Goal: Task Accomplishment & Management: Use online tool/utility

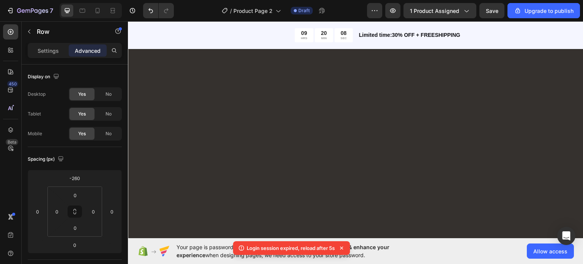
scroll to position [1402, 0]
click at [98, 16] on div at bounding box center [98, 11] width 12 height 12
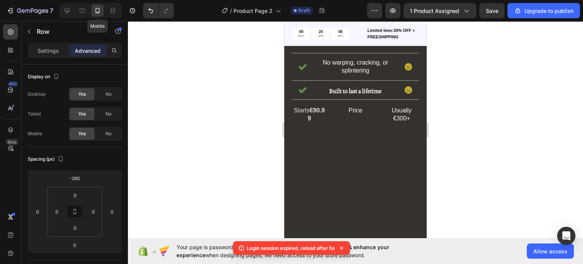
type input "0"
type input "9"
click at [100, 10] on icon at bounding box center [98, 11] width 8 height 8
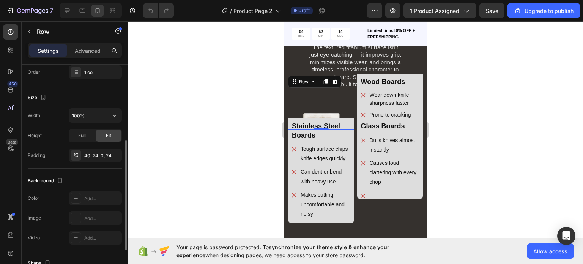
scroll to position [133, 0]
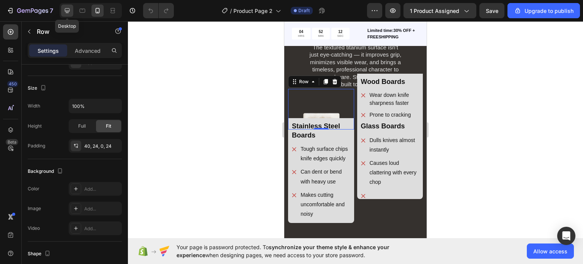
click at [71, 12] on div at bounding box center [67, 11] width 12 height 12
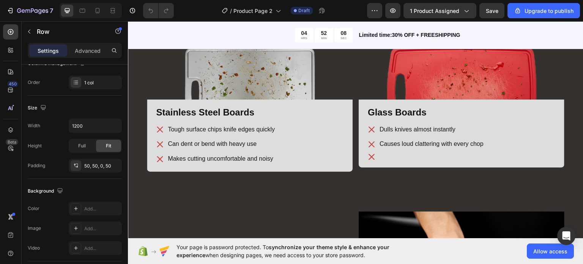
scroll to position [1215, 0]
click at [95, 9] on icon at bounding box center [98, 11] width 8 height 8
type input "100%"
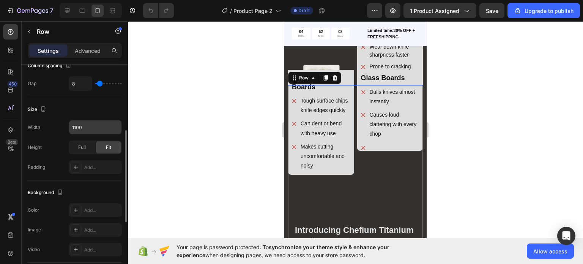
scroll to position [156, 0]
click at [84, 56] on div "Advanced" at bounding box center [88, 50] width 38 height 12
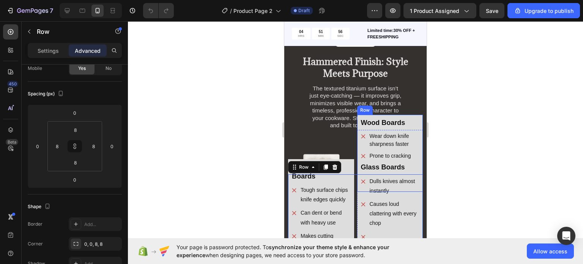
scroll to position [65, 0]
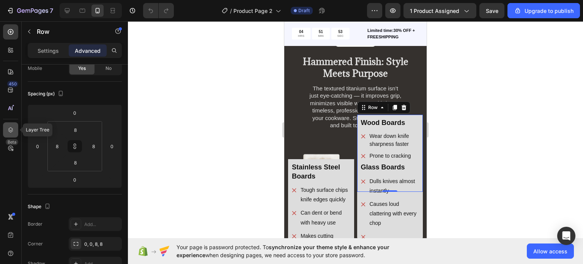
click at [8, 130] on icon at bounding box center [11, 130] width 8 height 8
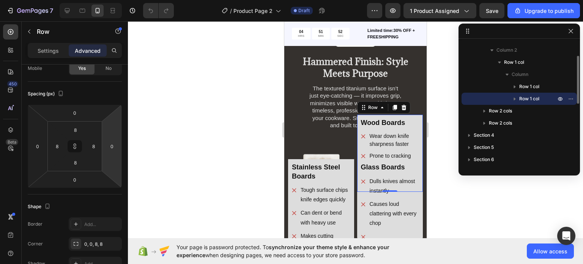
scroll to position [81, 0]
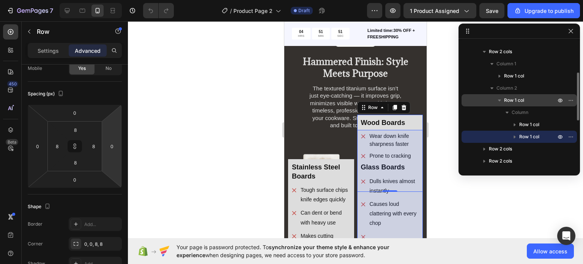
click at [487, 94] on div "Row 1 col" at bounding box center [519, 100] width 109 height 12
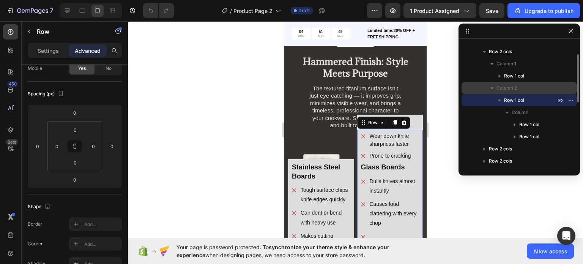
scroll to position [57, 0]
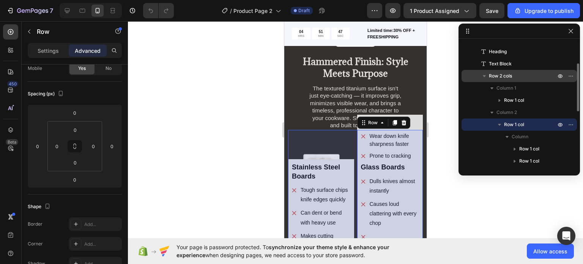
click at [465, 71] on div "Row 2 cols" at bounding box center [519, 76] width 115 height 12
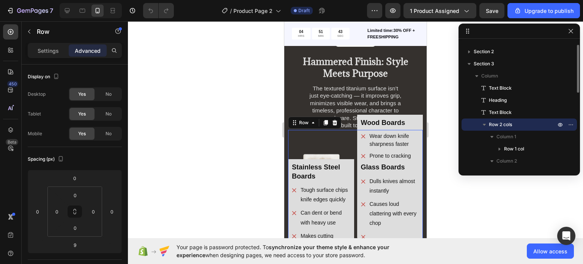
scroll to position [0, 0]
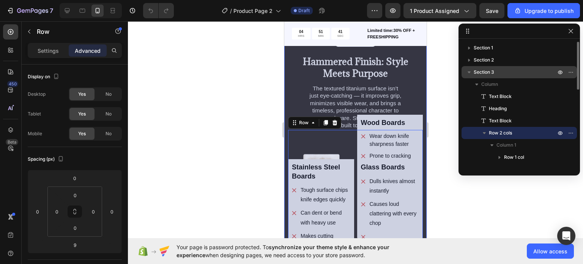
click at [486, 71] on span "Section 3" at bounding box center [484, 72] width 21 height 8
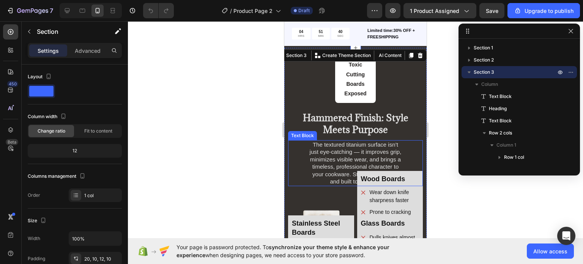
scroll to position [928, 0]
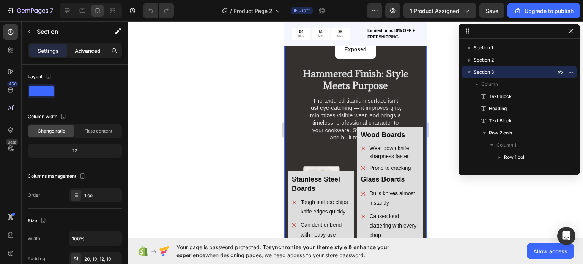
click at [96, 54] on p "Advanced" at bounding box center [88, 51] width 26 height 8
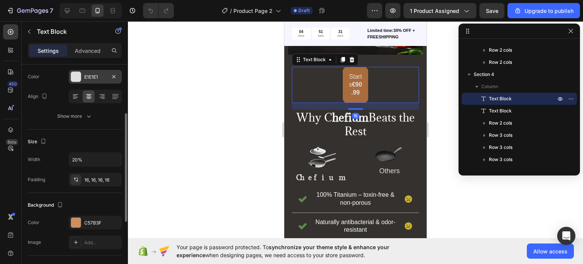
scroll to position [99, 0]
click at [106, 161] on input "20%" at bounding box center [95, 159] width 52 height 14
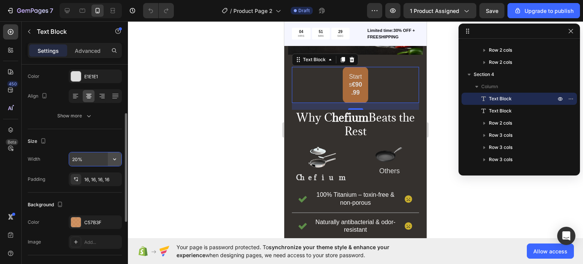
click at [112, 158] on icon "button" at bounding box center [115, 159] width 8 height 8
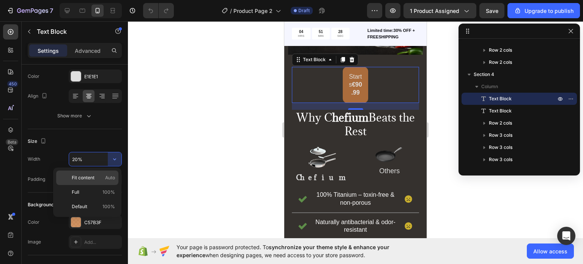
click at [108, 179] on span "Auto" at bounding box center [110, 177] width 10 height 7
type input "Auto"
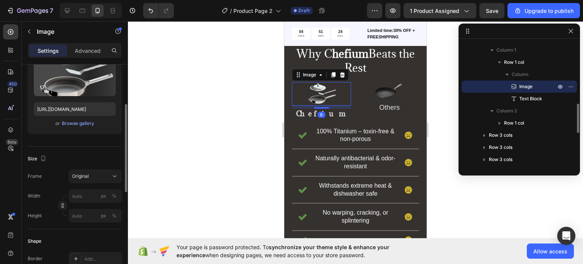
scroll to position [0, 0]
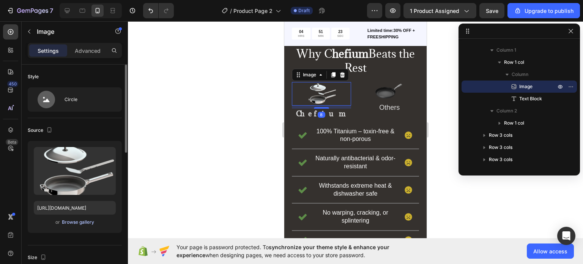
click at [87, 219] on div "Browse gallery" at bounding box center [78, 222] width 32 height 7
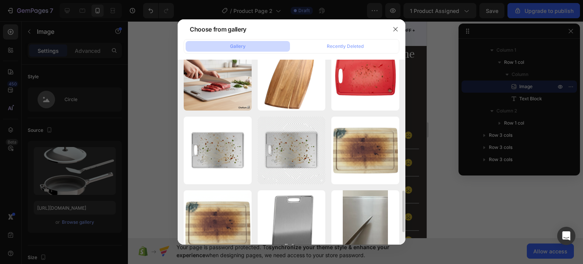
scroll to position [404, 0]
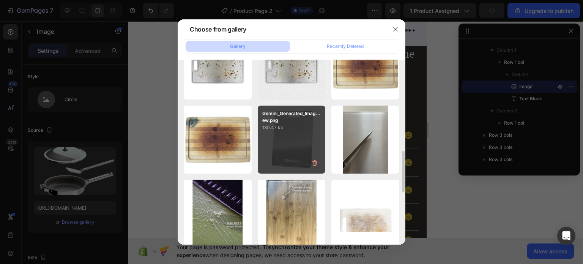
click at [323, 133] on div "Gemini_Generated_Imag...ew.png 130.47 kb" at bounding box center [292, 140] width 68 height 68
type input "https://cdn.shopify.com/s/files/1/0955/2383/2156/files/gempages_585604059340210…"
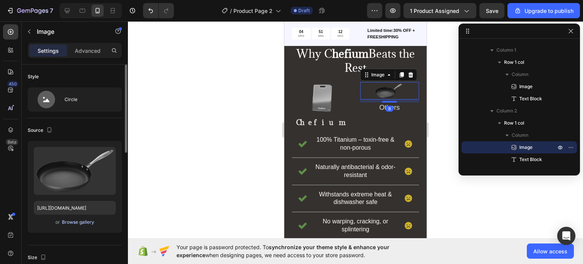
click at [88, 220] on div "Browse gallery" at bounding box center [78, 222] width 32 height 7
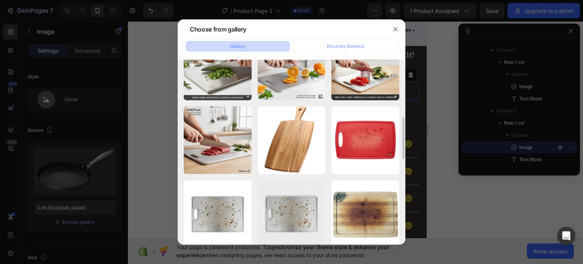
scroll to position [256, 0]
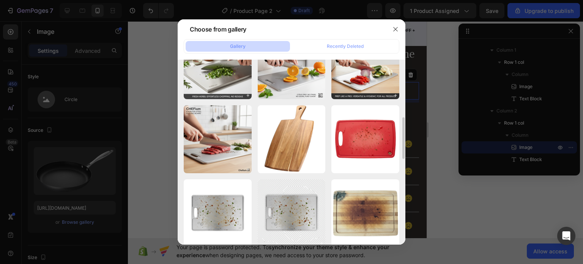
click at [0, 0] on div "71x84Vg3EmL._AC_SL150...ew.png 241.49 kb" at bounding box center [0, 0] width 0 height 0
type input "https://cdn.shopify.com/s/files/1/0955/2383/2156/files/gempages_585604059340210…"
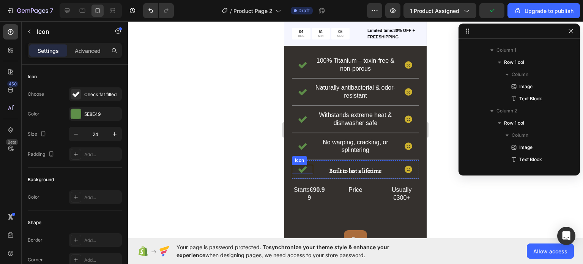
scroll to position [411, 0]
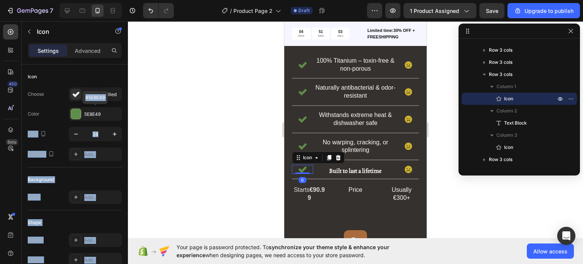
drag, startPoint x: 73, startPoint y: 112, endPoint x: 348, endPoint y: 242, distance: 304.0
click at [348, 0] on div "7 / Product Page 2 Draft Preview 1 product assigned Save Upgrade to publish 450…" at bounding box center [291, 0] width 583 height 0
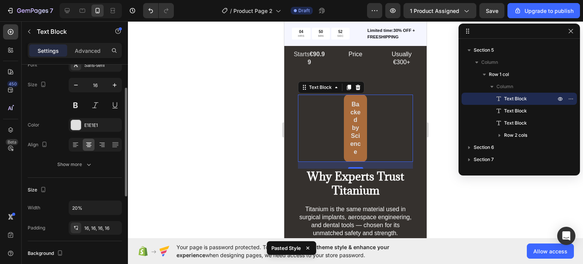
scroll to position [53, 0]
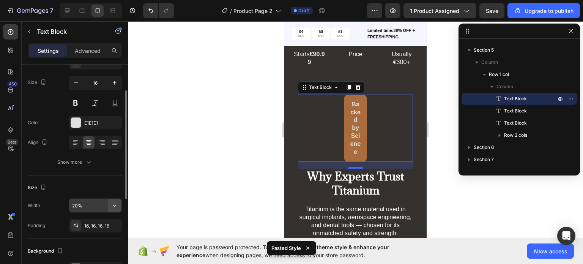
click at [114, 207] on icon "button" at bounding box center [115, 206] width 8 height 8
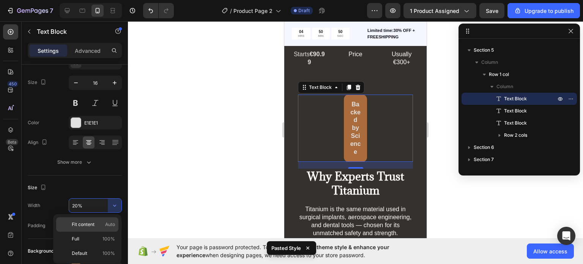
click at [103, 222] on p "Fit content Auto" at bounding box center [93, 224] width 43 height 7
type input "Auto"
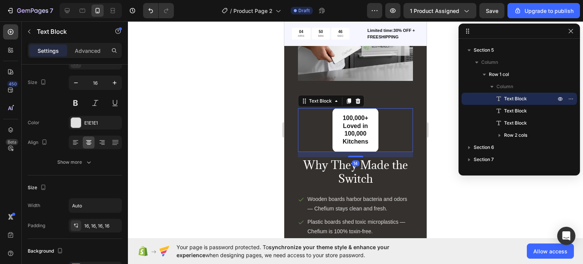
scroll to position [630, 0]
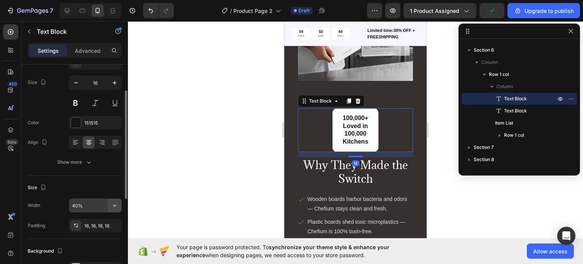
click at [119, 203] on icon "button" at bounding box center [115, 206] width 8 height 8
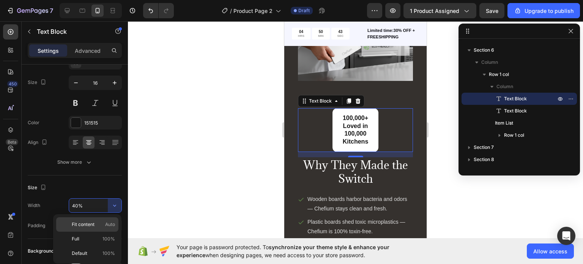
click at [105, 229] on div "Fit content Auto" at bounding box center [87, 224] width 62 height 14
type input "Auto"
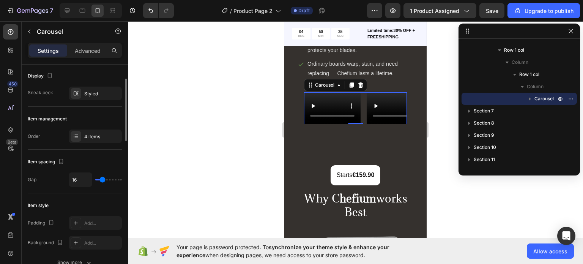
scroll to position [50, 0]
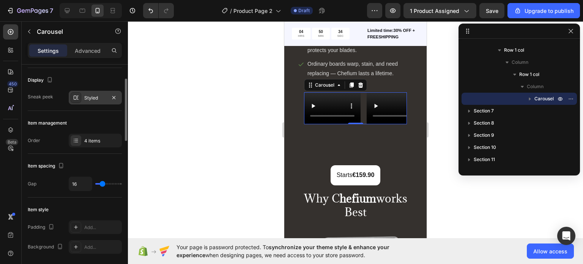
click at [96, 100] on div "Styled" at bounding box center [95, 98] width 22 height 7
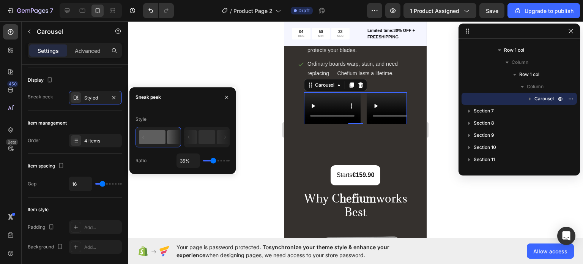
type input "50%"
type input "50"
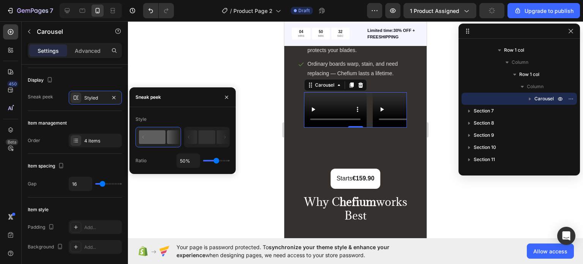
type input "89%"
type input "89"
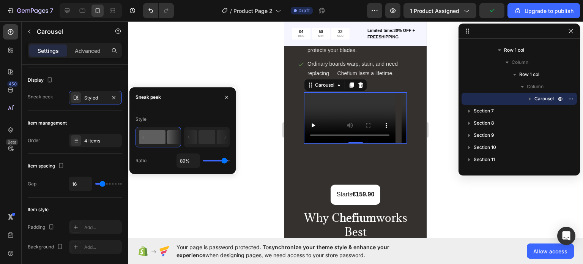
type input "94%"
type input "94"
type input "97%"
type input "97"
type input "100%"
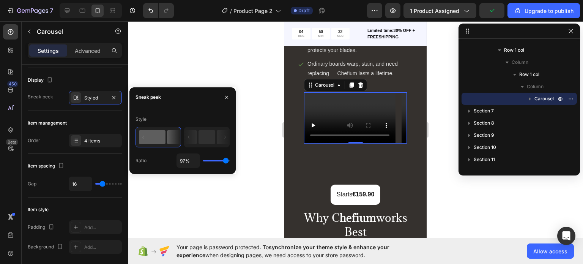
type input "100"
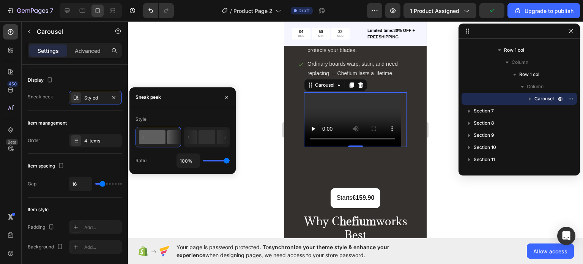
type input "98%"
type input "98"
type input "70%"
type input "70"
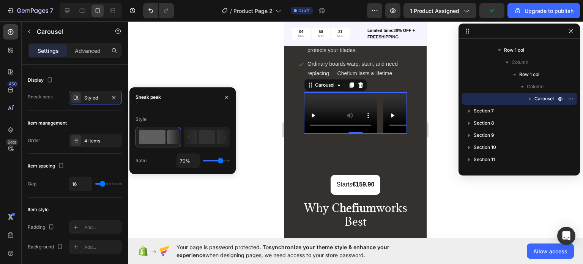
type input "67%"
type input "67"
type input "64%"
type input "64"
type input "62%"
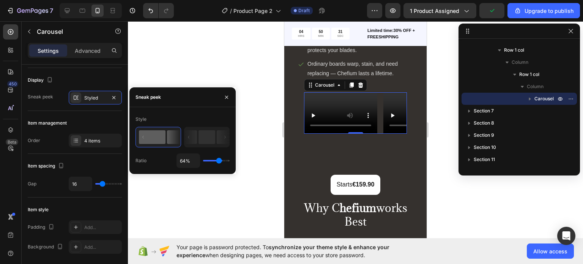
type input "62"
type input "60%"
type input "60"
type input "59%"
type input "59"
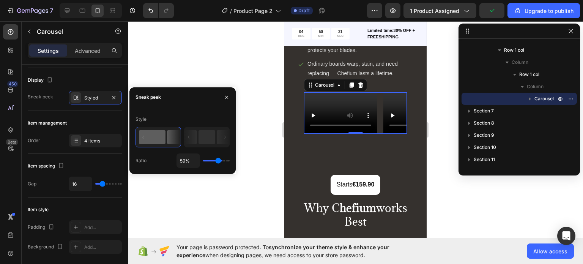
type input "57%"
type input "57"
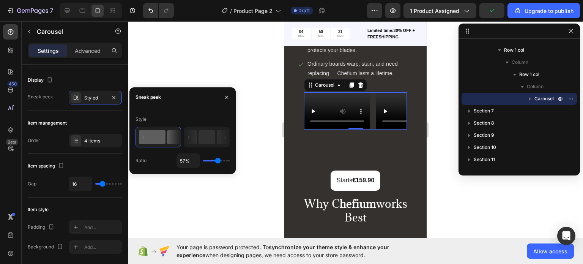
type input "89%"
type input "89"
type input "95%"
type input "95"
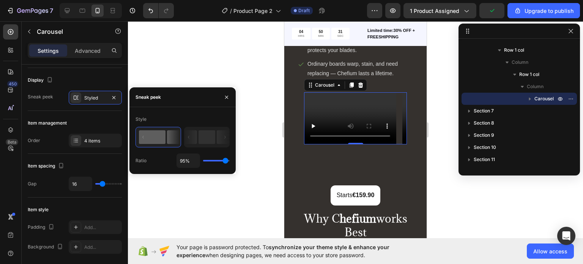
type input "97%"
type input "97"
type input "81%"
type input "81"
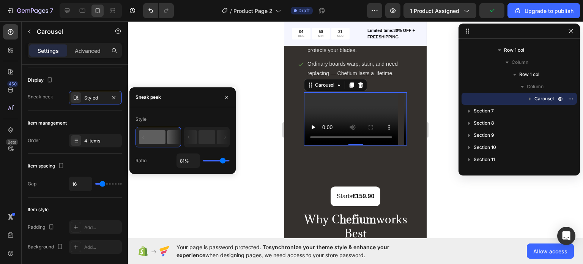
type input "76%"
type input "76"
type input "75%"
type input "75"
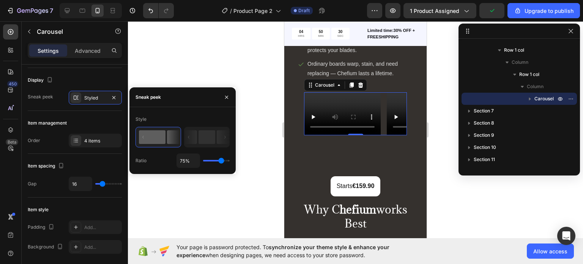
type input "73%"
drag, startPoint x: 216, startPoint y: 160, endPoint x: 223, endPoint y: 163, distance: 7.5
type input "82"
click at [223, 161] on input "range" at bounding box center [216, 161] width 27 height 2
type input "82%"
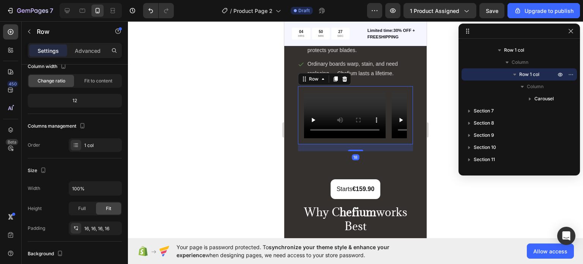
scroll to position [0, 0]
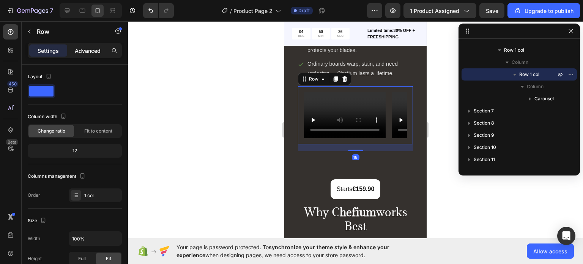
click at [106, 54] on div "Advanced" at bounding box center [88, 50] width 38 height 12
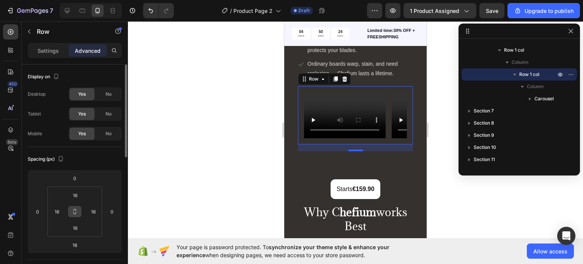
click at [76, 206] on button at bounding box center [75, 211] width 14 height 12
click at [81, 196] on input "16" at bounding box center [75, 195] width 15 height 11
type input "0"
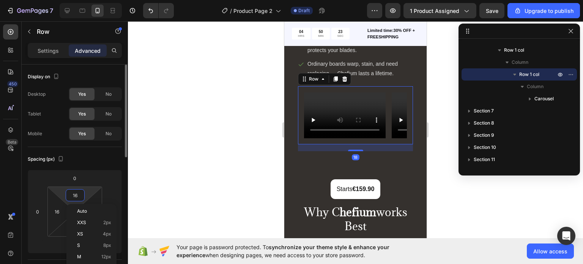
type input "0"
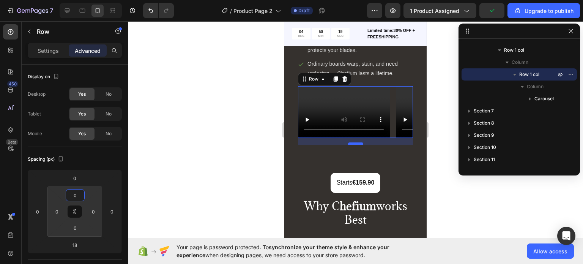
type input "0"
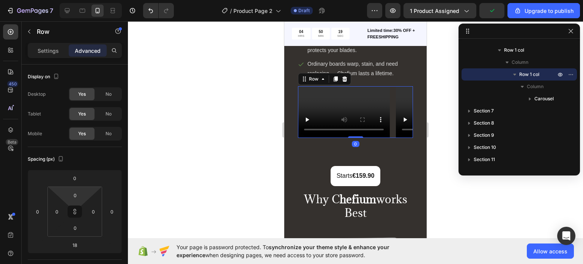
click at [347, 113] on div "Video Video Video Video Carousel Row 0" at bounding box center [355, 112] width 115 height 52
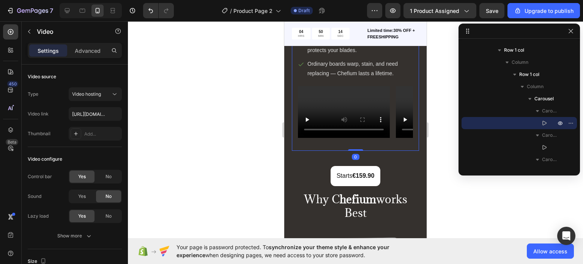
scroll to position [605, 0]
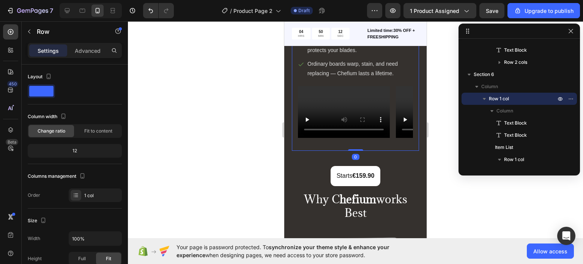
click at [91, 43] on div "Settings Advanced" at bounding box center [75, 50] width 94 height 15
click at [95, 63] on div "Settings Advanced" at bounding box center [75, 54] width 106 height 22
click at [92, 47] on p "Advanced" at bounding box center [88, 51] width 26 height 8
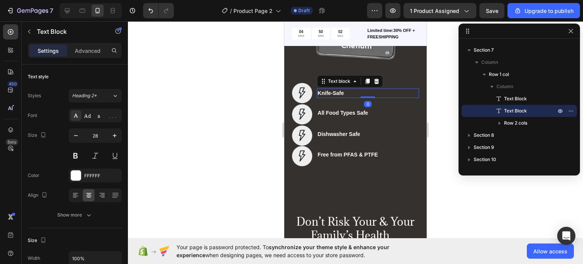
scroll to position [970, 0]
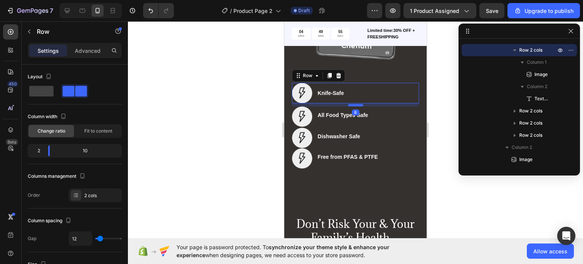
click at [348, 104] on div at bounding box center [355, 105] width 15 height 2
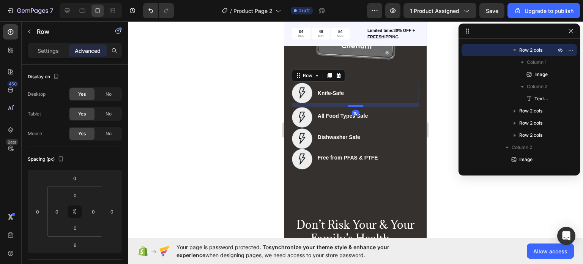
click at [348, 105] on div at bounding box center [355, 106] width 15 height 2
type input "10"
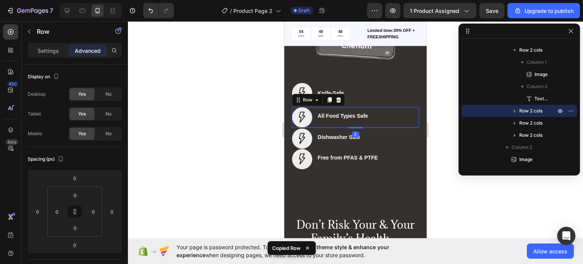
type input "10"
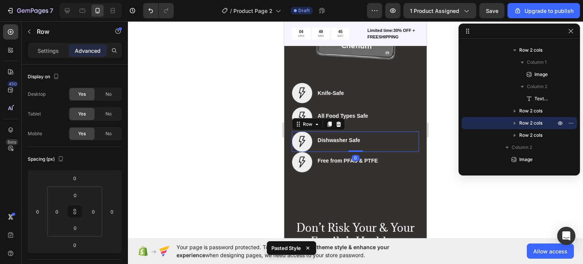
type input "10"
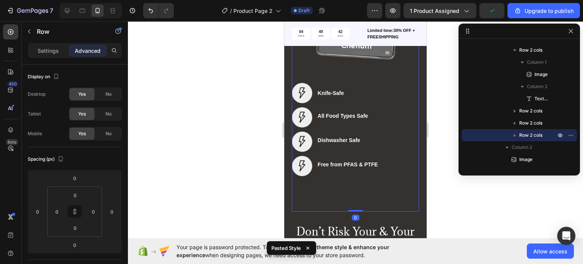
scroll to position [849, 0]
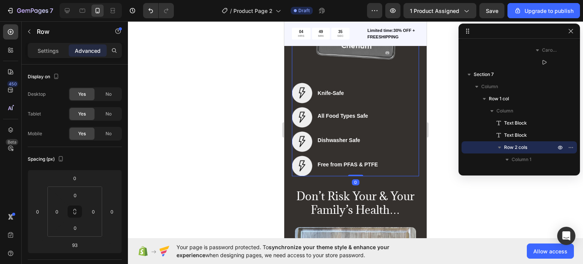
drag, startPoint x: 352, startPoint y: 199, endPoint x: 351, endPoint y: 139, distance: 60.0
click at [351, 139] on div "Image Knife-Safe Text block Row Image All Food Types Safe Text block Row Image …" at bounding box center [355, 55] width 127 height 241
type input "0"
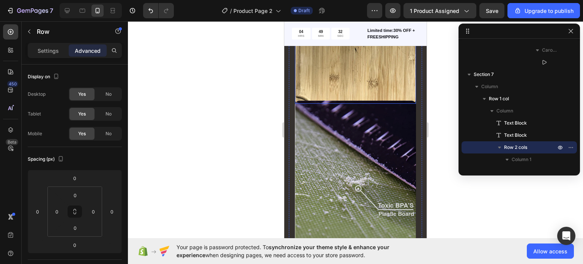
scroll to position [1128, 0]
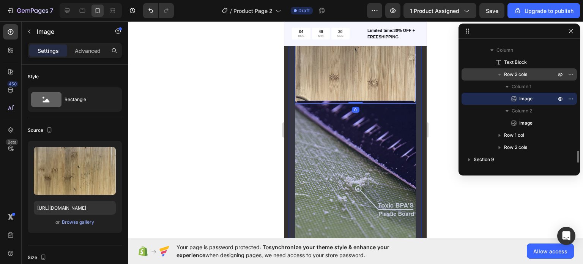
click at [473, 74] on div "Row 2 cols" at bounding box center [519, 74] width 109 height 12
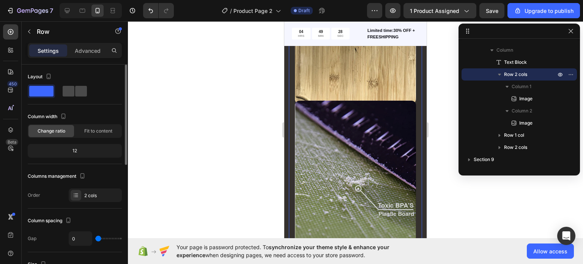
click at [74, 87] on span at bounding box center [69, 91] width 12 height 11
type input "16"
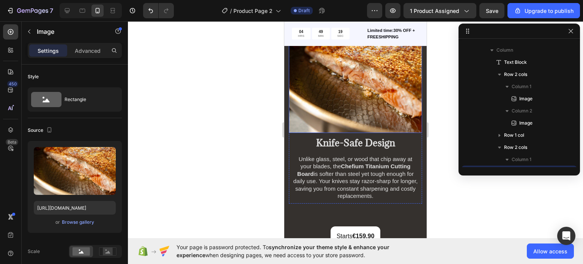
scroll to position [1201, 0]
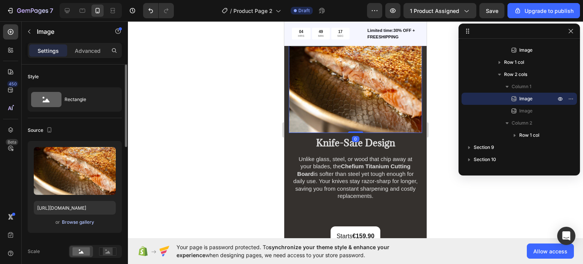
click at [67, 222] on div "Browse gallery" at bounding box center [78, 222] width 32 height 7
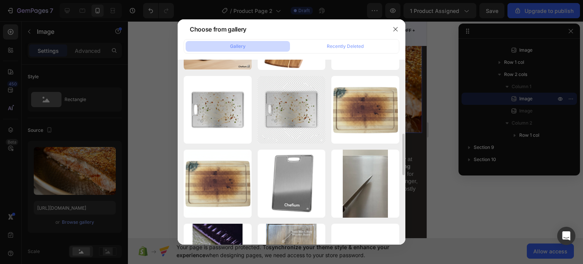
scroll to position [360, 0]
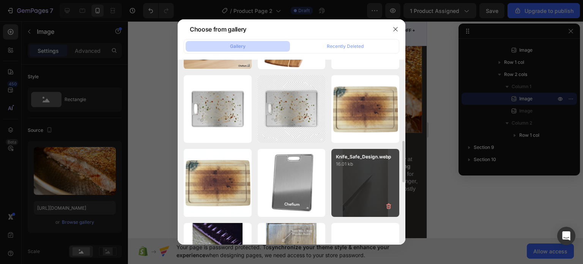
click at [378, 191] on div "Knife_Safe_Design.webp 16.01 kb" at bounding box center [366, 183] width 68 height 68
type input "https://cdn.shopify.com/s/files/1/0955/2383/2156/files/gempages_585604059340210…"
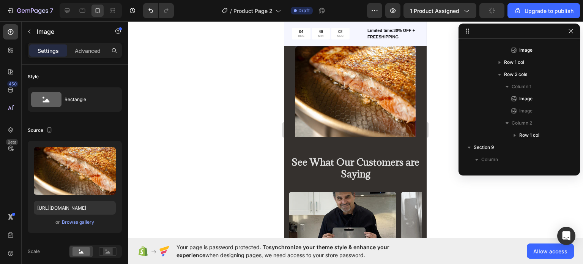
scroll to position [1323, 0]
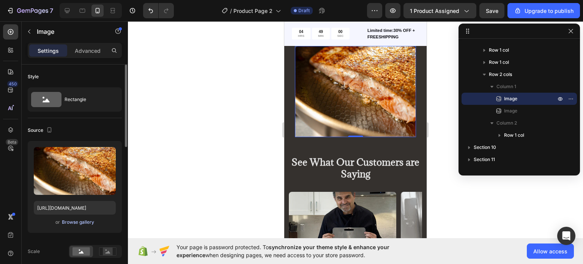
click at [80, 220] on div "Browse gallery" at bounding box center [78, 222] width 32 height 7
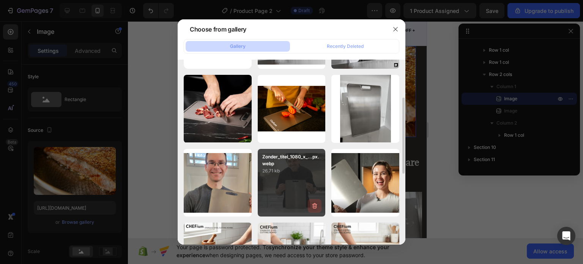
scroll to position [80, 0]
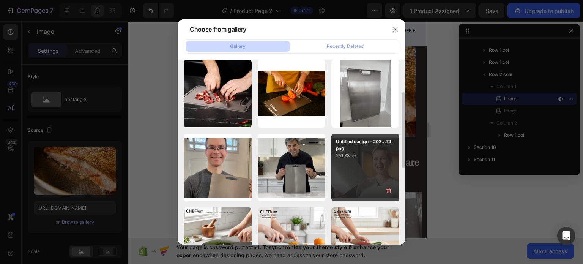
click at [389, 178] on div "Untitled design - 202...74.png 251.88 kb" at bounding box center [366, 168] width 68 height 68
type input "https://cdn.shopify.com/s/files/1/0955/2383/2156/files/gempages_585604059340210…"
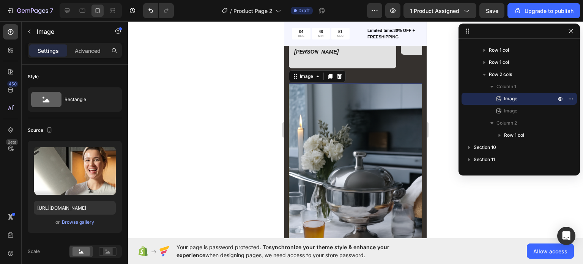
scroll to position [1382, 0]
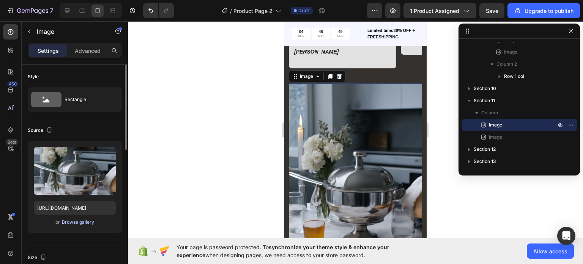
click at [84, 223] on div "Browse gallery" at bounding box center [78, 222] width 32 height 7
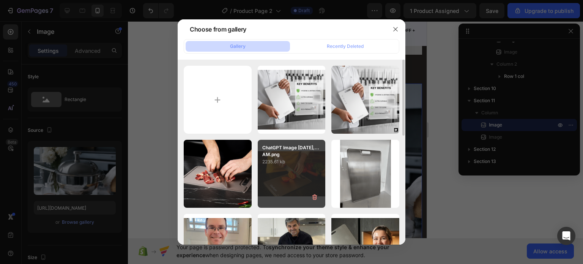
click at [263, 180] on div "ChatGPT Image Sep 27,...AM.png 2235.61 kb" at bounding box center [292, 174] width 68 height 68
type input "https://cdn.shopify.com/s/files/1/0955/2383/2156/files/gempages_585604059340210…"
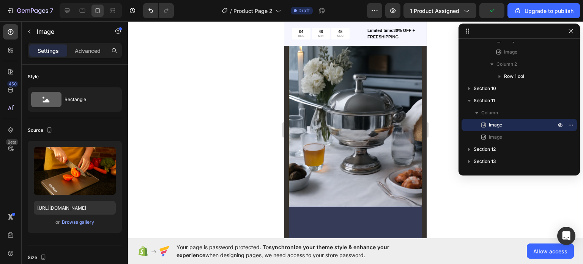
scroll to position [4150, 0]
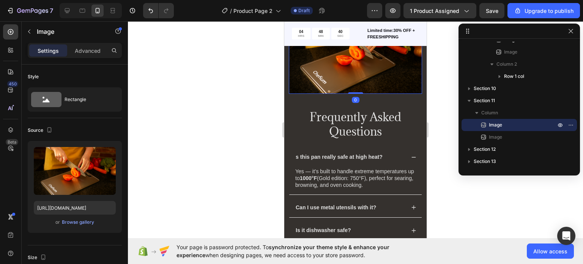
drag, startPoint x: 354, startPoint y: 139, endPoint x: 399, endPoint y: 53, distance: 97.5
click at [399, 53] on div "Image 0" at bounding box center [355, 49] width 133 height 89
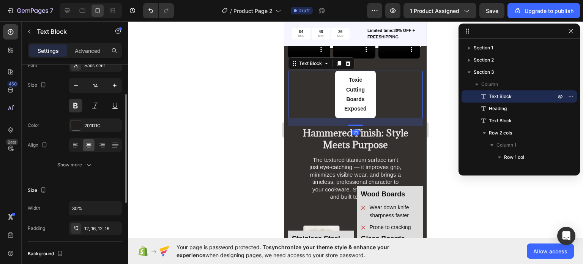
scroll to position [54, 0]
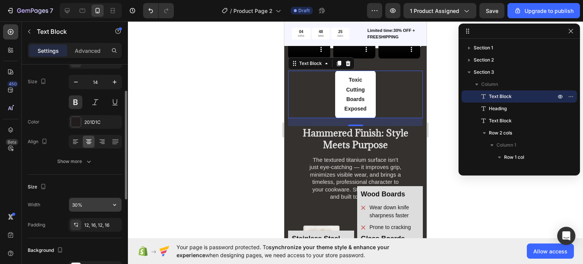
click at [111, 209] on button "button" at bounding box center [115, 205] width 14 height 14
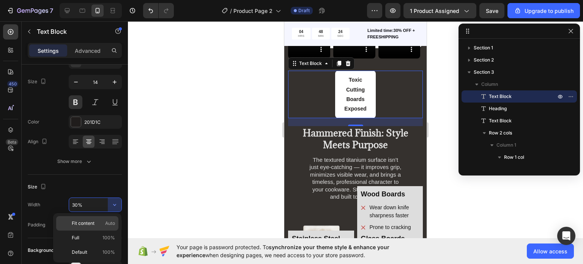
click at [103, 218] on div "Fit content Auto" at bounding box center [87, 223] width 62 height 14
type input "Auto"
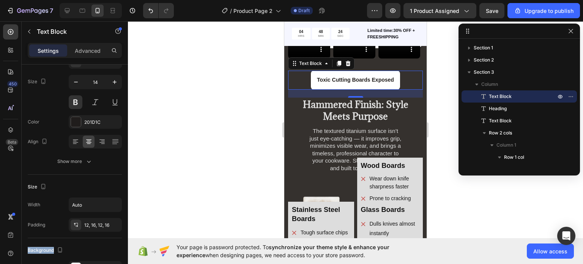
click at [103, 218] on div "12, 16, 12, 16" at bounding box center [95, 225] width 53 height 14
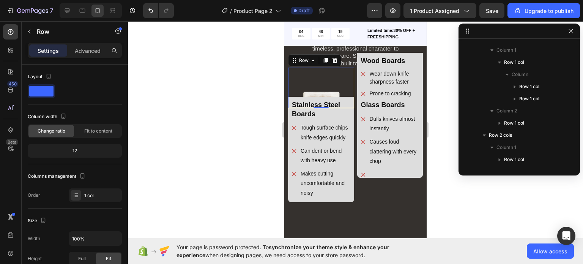
scroll to position [83, 0]
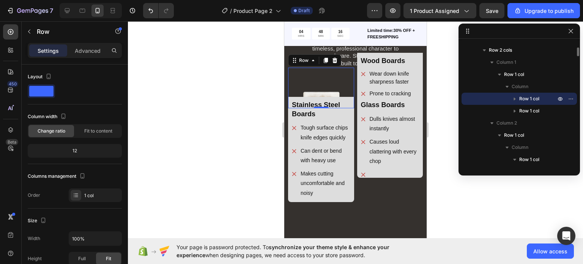
click at [515, 103] on div "Row 1 col" at bounding box center [519, 99] width 109 height 12
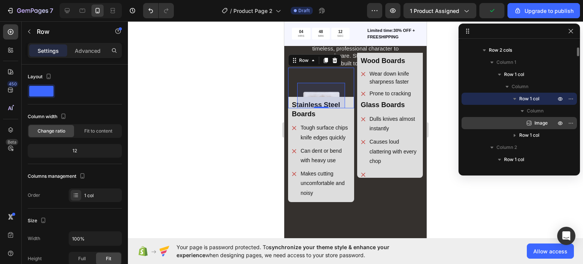
click at [518, 122] on div "Image" at bounding box center [519, 123] width 109 height 12
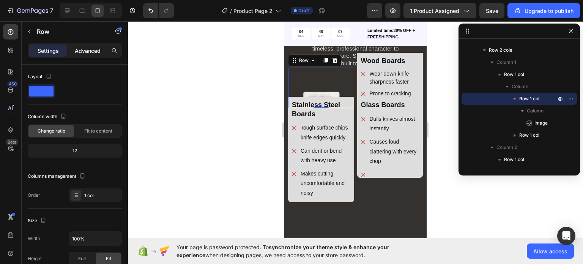
click at [88, 56] on div "Advanced" at bounding box center [88, 50] width 38 height 12
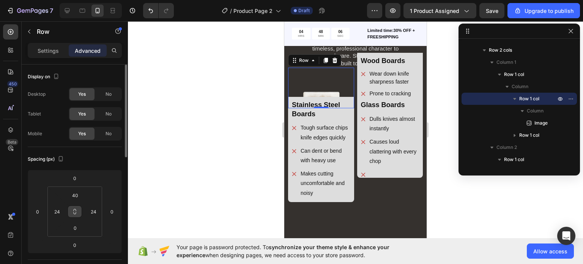
click at [74, 212] on icon at bounding box center [75, 212] width 6 height 6
click at [77, 197] on input "40" at bounding box center [75, 195] width 15 height 11
type input "0"
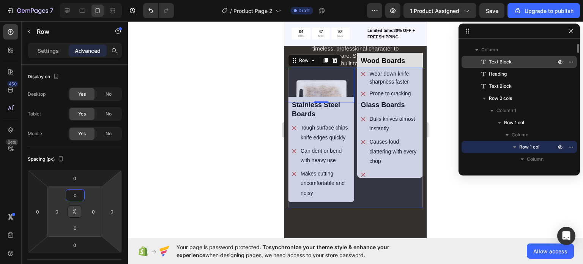
scroll to position [38, 0]
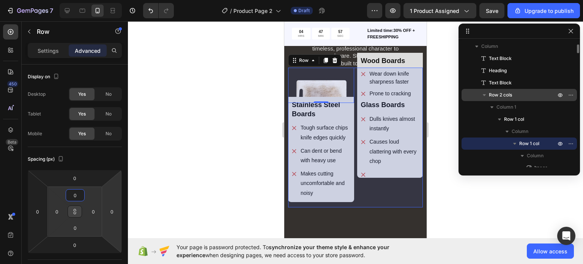
type input "0"
click at [469, 96] on div "Row 2 cols" at bounding box center [519, 95] width 109 height 12
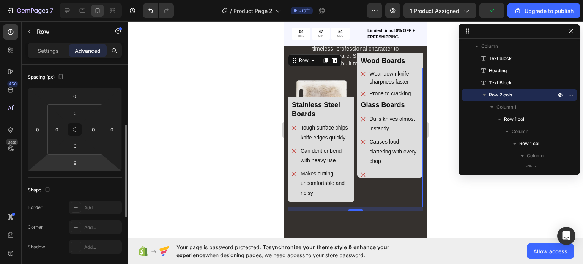
scroll to position [101, 0]
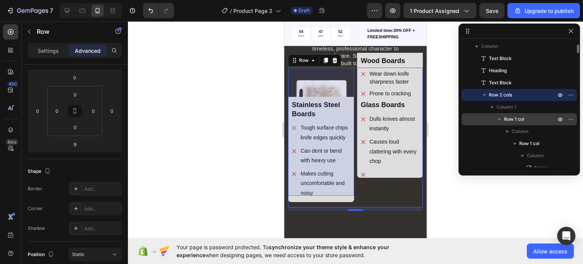
click at [474, 114] on div "Row 1 col" at bounding box center [519, 119] width 109 height 12
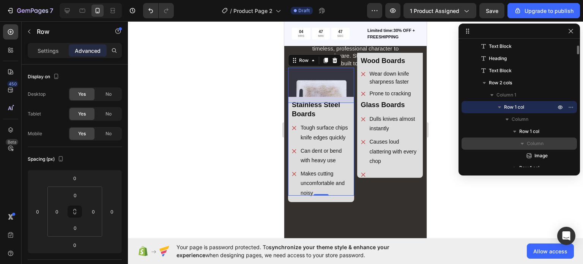
scroll to position [51, 0]
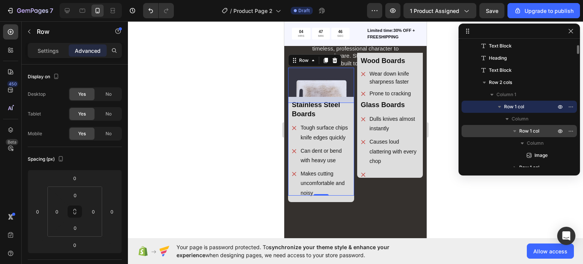
click at [489, 127] on div "Row 1 col" at bounding box center [519, 131] width 109 height 12
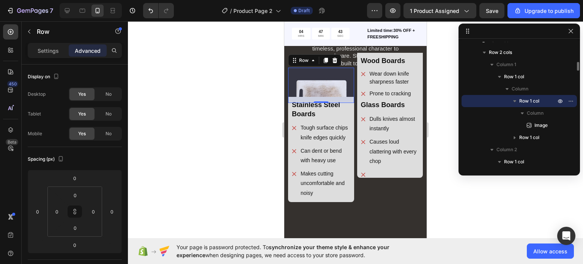
scroll to position [95, 0]
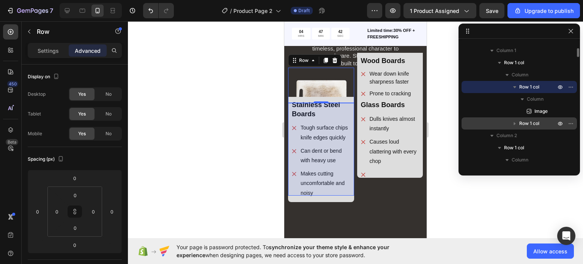
click at [491, 124] on div "Row 1 col" at bounding box center [519, 123] width 109 height 12
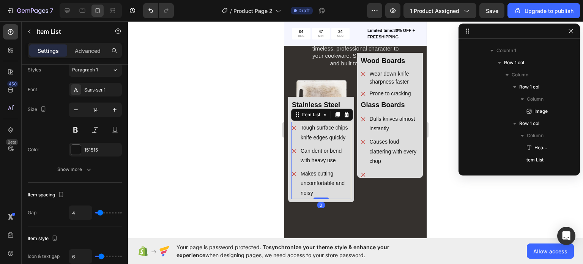
scroll to position [0, 0]
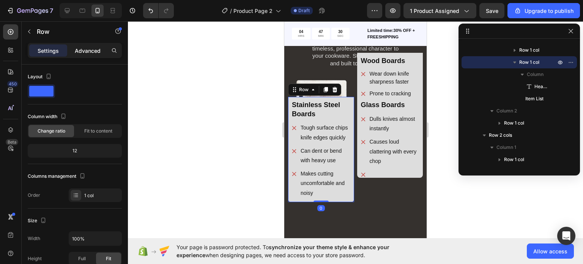
click at [103, 52] on div "Advanced" at bounding box center [88, 50] width 38 height 12
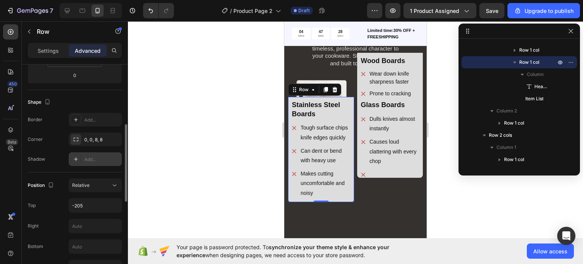
scroll to position [174, 0]
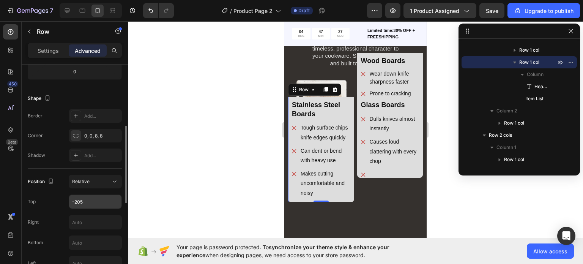
drag, startPoint x: 92, startPoint y: 193, endPoint x: 89, endPoint y: 201, distance: 8.0
click at [89, 201] on div "Position Relative Top -205 Right Bottom Left Z-Index" at bounding box center [75, 232] width 94 height 115
click at [89, 201] on input "-205" at bounding box center [95, 202] width 52 height 14
type input "-"
type input "0"
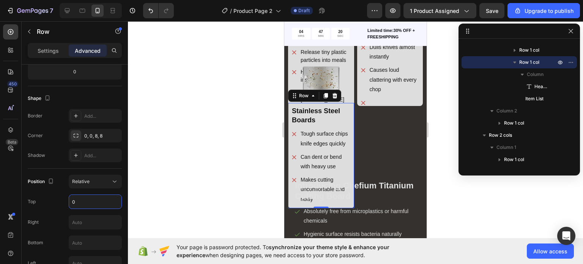
scroll to position [1046, 0]
click at [298, 149] on div "Tough surface chips knife edges quickly" at bounding box center [321, 138] width 60 height 21
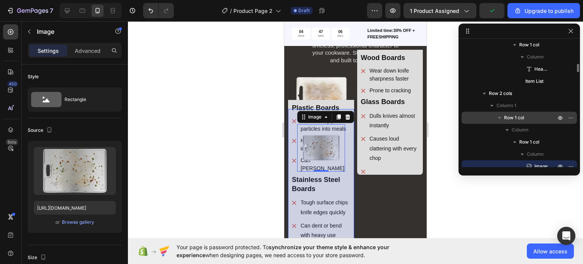
scroll to position [295, 0]
click at [482, 117] on div "Row 1 col" at bounding box center [519, 118] width 109 height 12
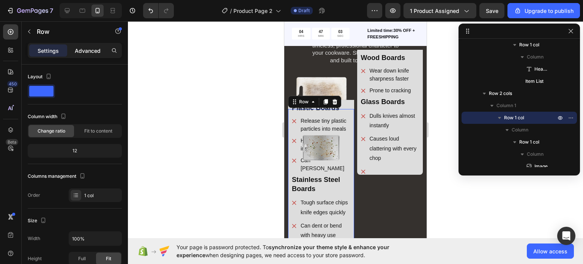
click at [84, 50] on p "Advanced" at bounding box center [88, 51] width 26 height 8
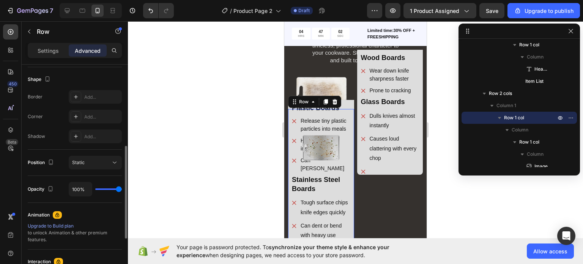
scroll to position [193, 0]
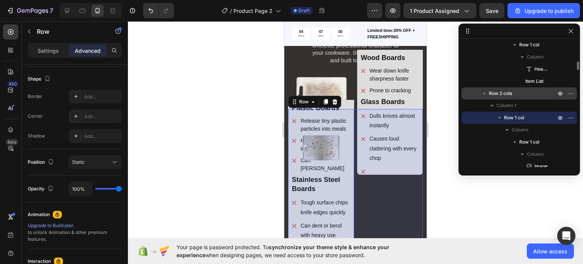
click at [473, 93] on div "Row 2 cols" at bounding box center [519, 93] width 109 height 12
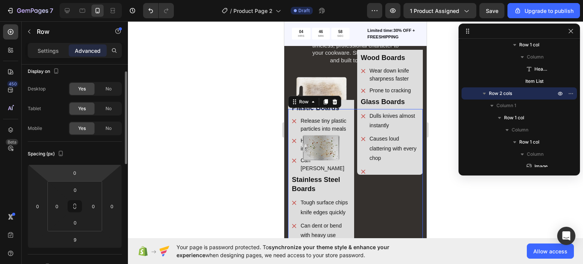
scroll to position [0, 0]
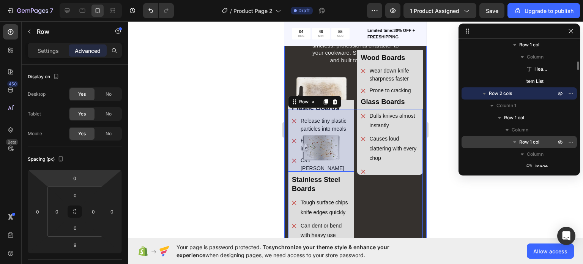
click at [493, 137] on div "Row 1 col" at bounding box center [519, 142] width 109 height 12
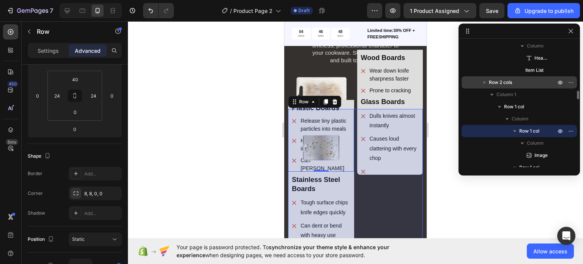
scroll to position [333, 0]
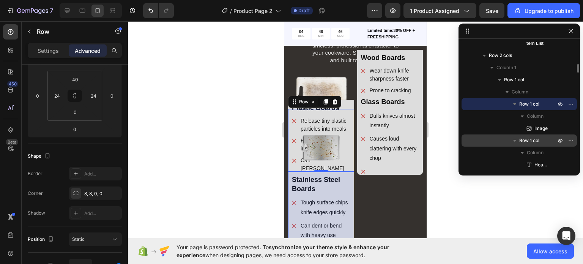
click at [487, 145] on div "Row 1 col" at bounding box center [519, 140] width 109 height 12
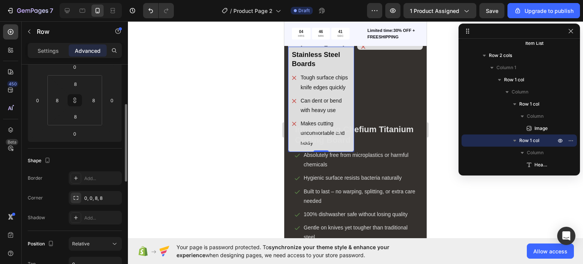
scroll to position [111, 0]
click at [109, 249] on button "Relative" at bounding box center [95, 244] width 53 height 14
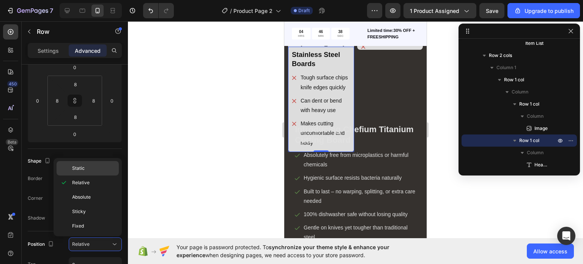
click at [93, 173] on div "Static" at bounding box center [88, 168] width 62 height 14
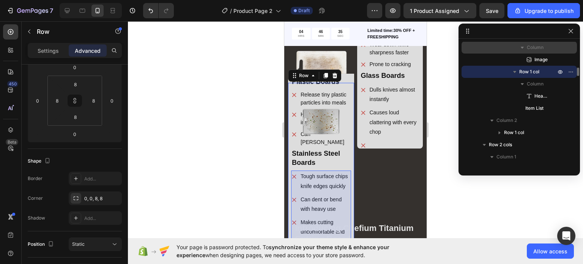
scroll to position [402, 0]
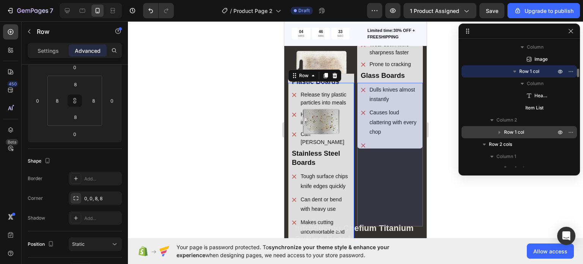
click at [483, 128] on div "Row 1 col" at bounding box center [519, 132] width 109 height 12
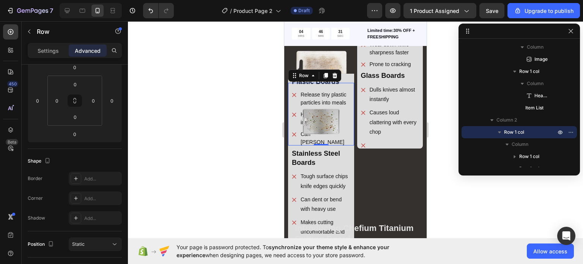
scroll to position [338, 0]
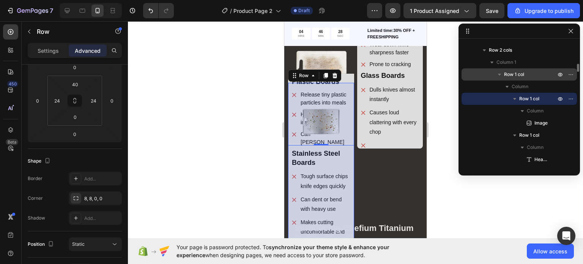
click at [489, 74] on div "Row 1 col" at bounding box center [519, 74] width 109 height 12
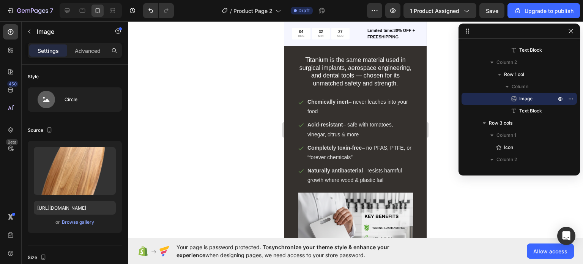
scroll to position [1874, 0]
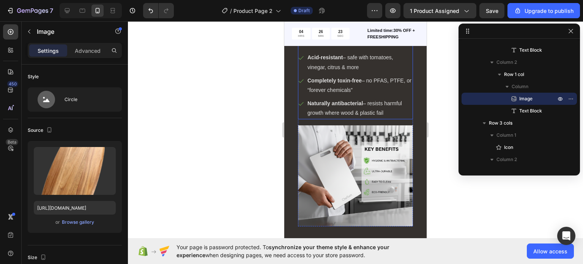
click at [327, 106] on p "Naturally antibacterial – resists harmful growth where wood & plastic fail" at bounding box center [360, 108] width 104 height 19
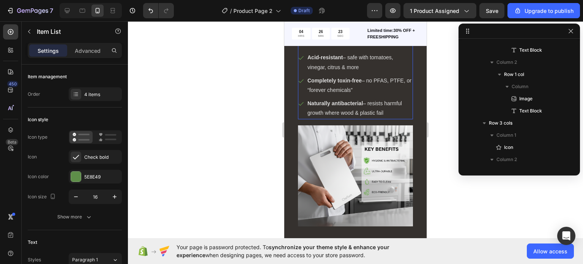
scroll to position [1347, 0]
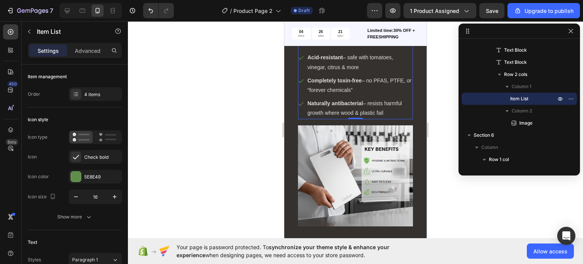
click at [326, 83] on p "Completely toxin-free – no PFAS, PTFE, or “forever chemicals”" at bounding box center [360, 85] width 104 height 19
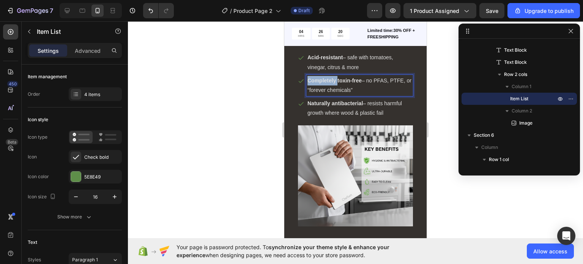
click at [326, 83] on p "Completely toxin-free – no PFAS, PTFE, or “forever chemicals”" at bounding box center [360, 85] width 104 height 19
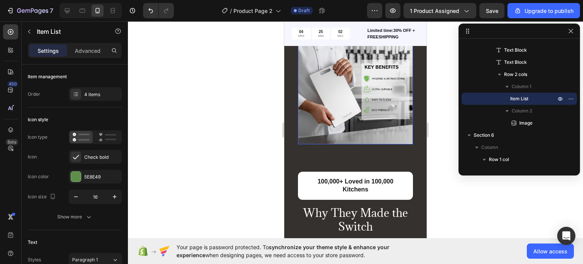
scroll to position [1979, 0]
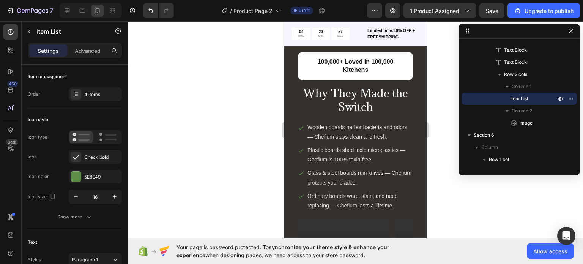
type input "16"
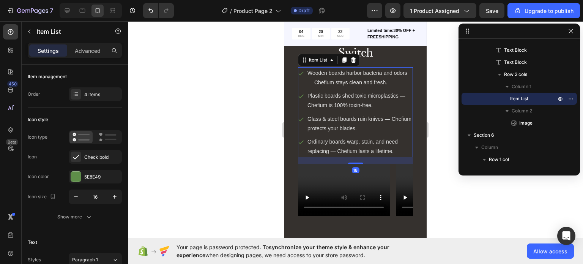
scroll to position [1456, 0]
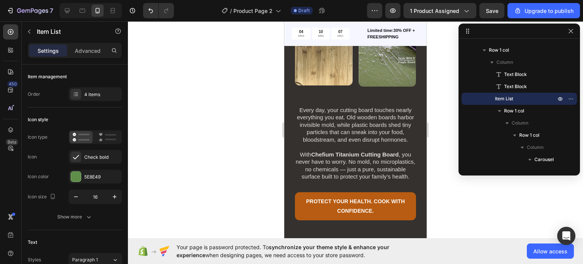
scroll to position [2548, 0]
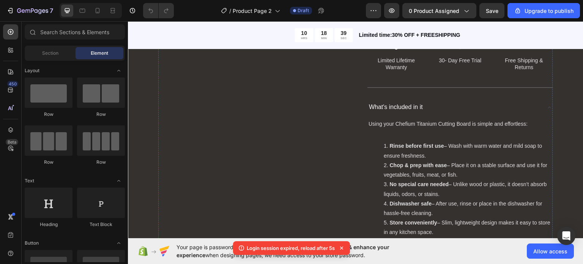
scroll to position [442, 0]
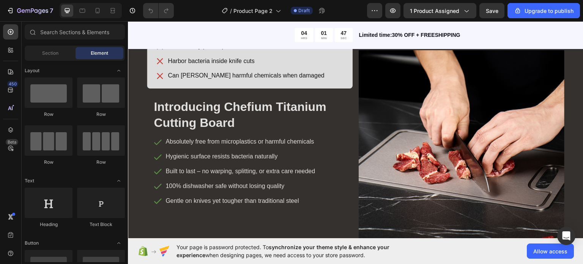
scroll to position [977, 0]
click at [187, 8] on div "/ Product Page 2 Draft" at bounding box center [273, 10] width 187 height 15
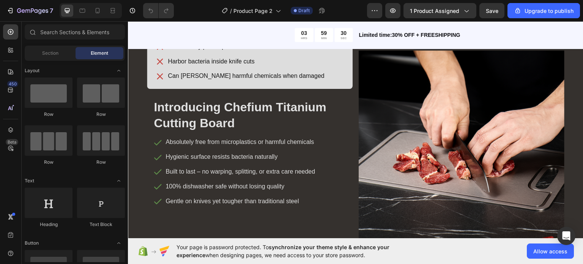
click at [187, 8] on div "/ Product Page 2 Draft" at bounding box center [273, 10] width 187 height 15
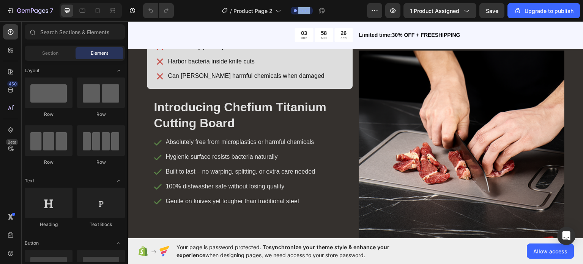
click at [187, 8] on div "/ Product Page 2 Draft" at bounding box center [273, 10] width 187 height 15
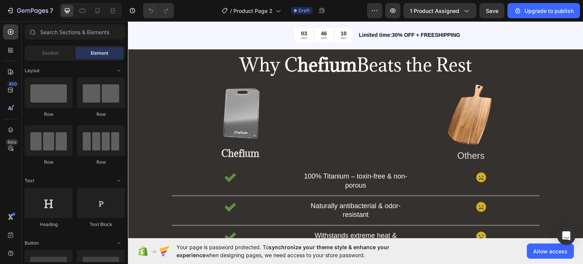
scroll to position [1582, 0]
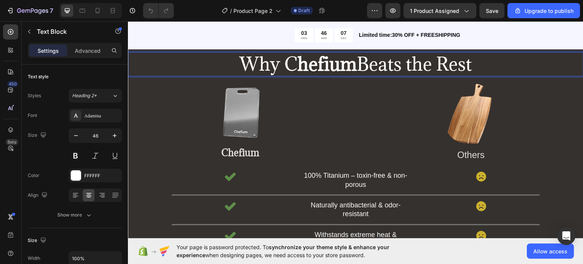
click at [267, 69] on p "Why C hefium Beats the Rest" at bounding box center [356, 63] width 454 height 23
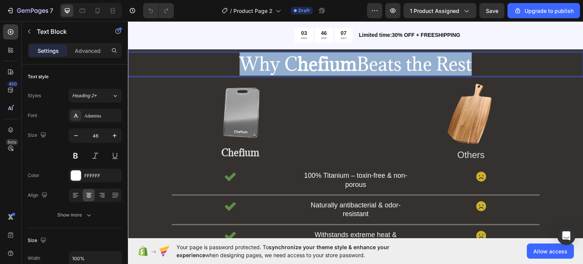
click at [267, 69] on p "Why C hefium Beats the Rest" at bounding box center [356, 63] width 454 height 23
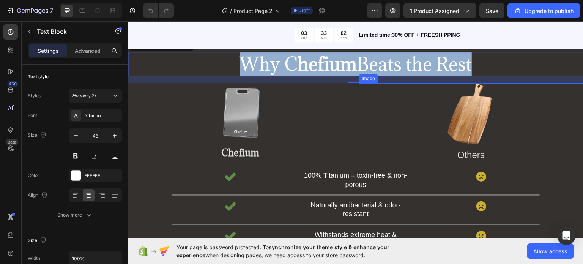
click at [476, 105] on img at bounding box center [471, 114] width 56 height 62
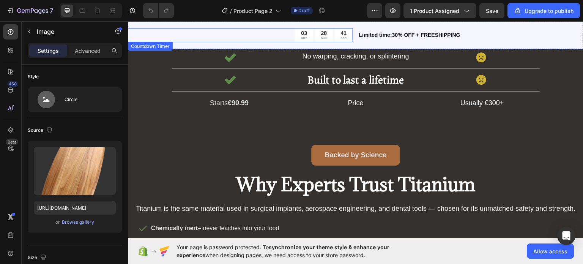
scroll to position [1791, 0]
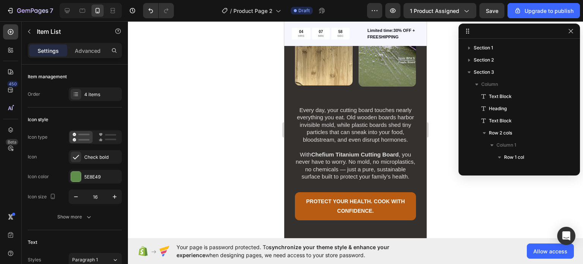
scroll to position [1456, 0]
